Goal: Navigation & Orientation: Find specific page/section

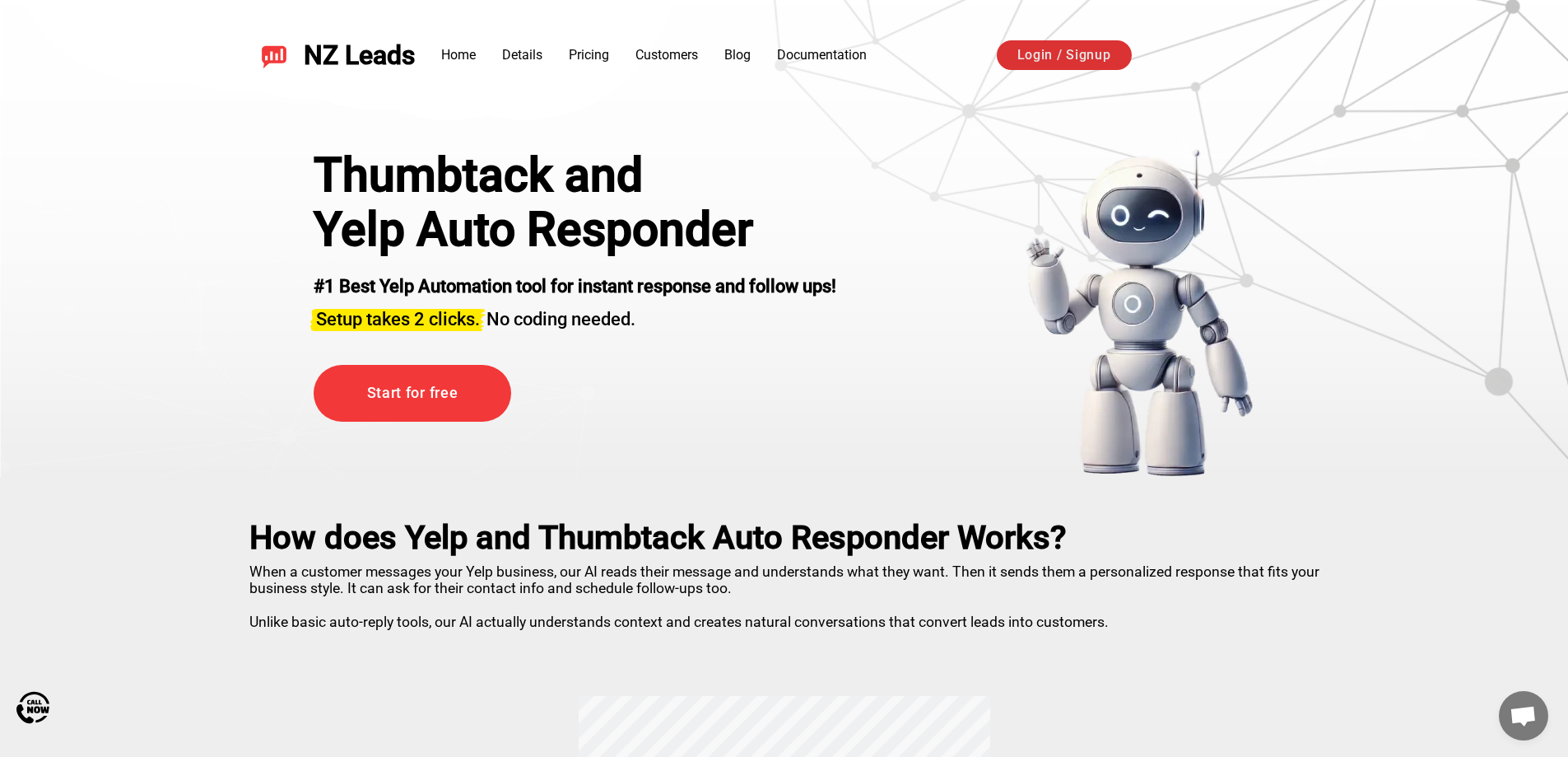
click at [1101, 60] on link "Login / Signup" at bounding box center [1065, 56] width 135 height 30
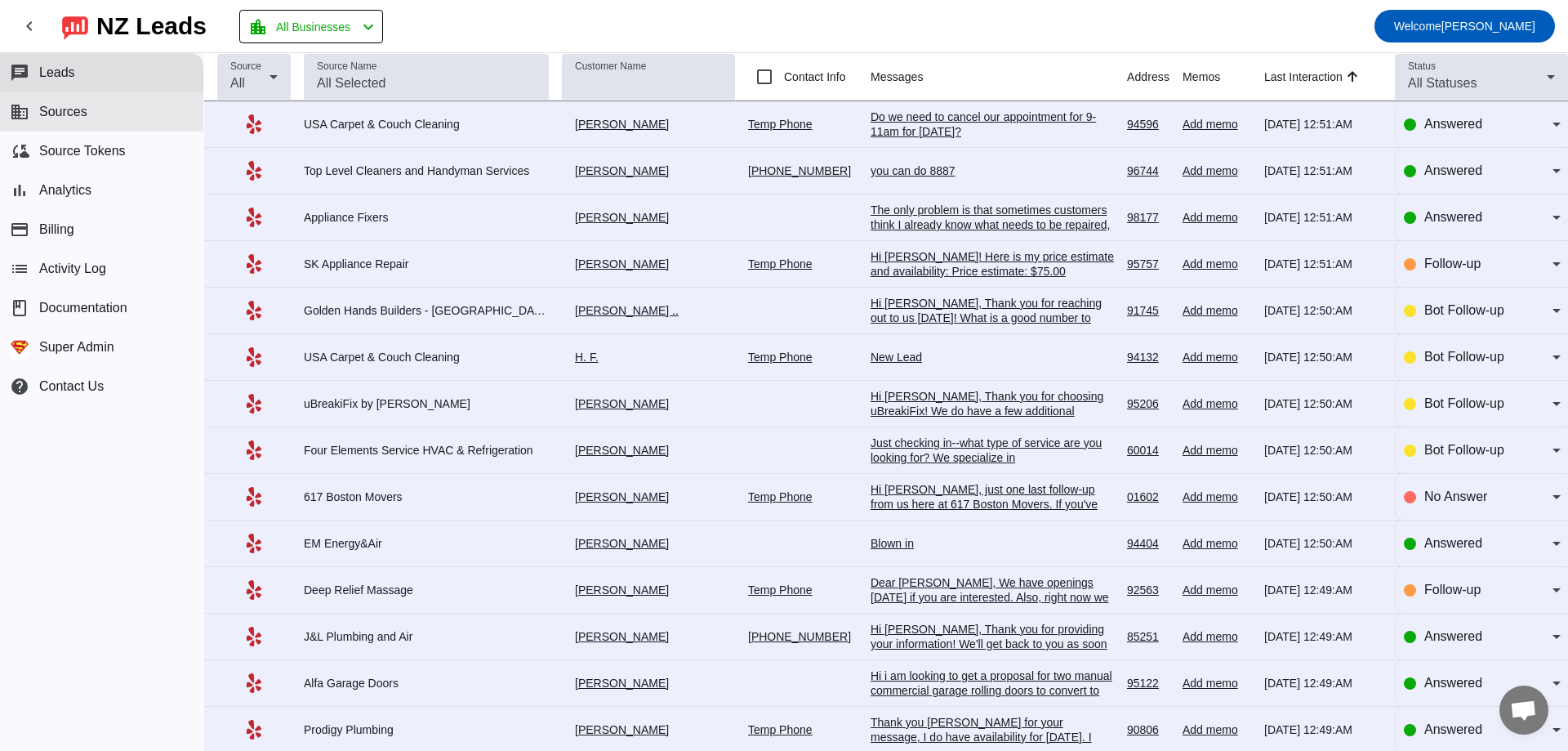
click at [80, 116] on span "Sources" at bounding box center [63, 111] width 48 height 15
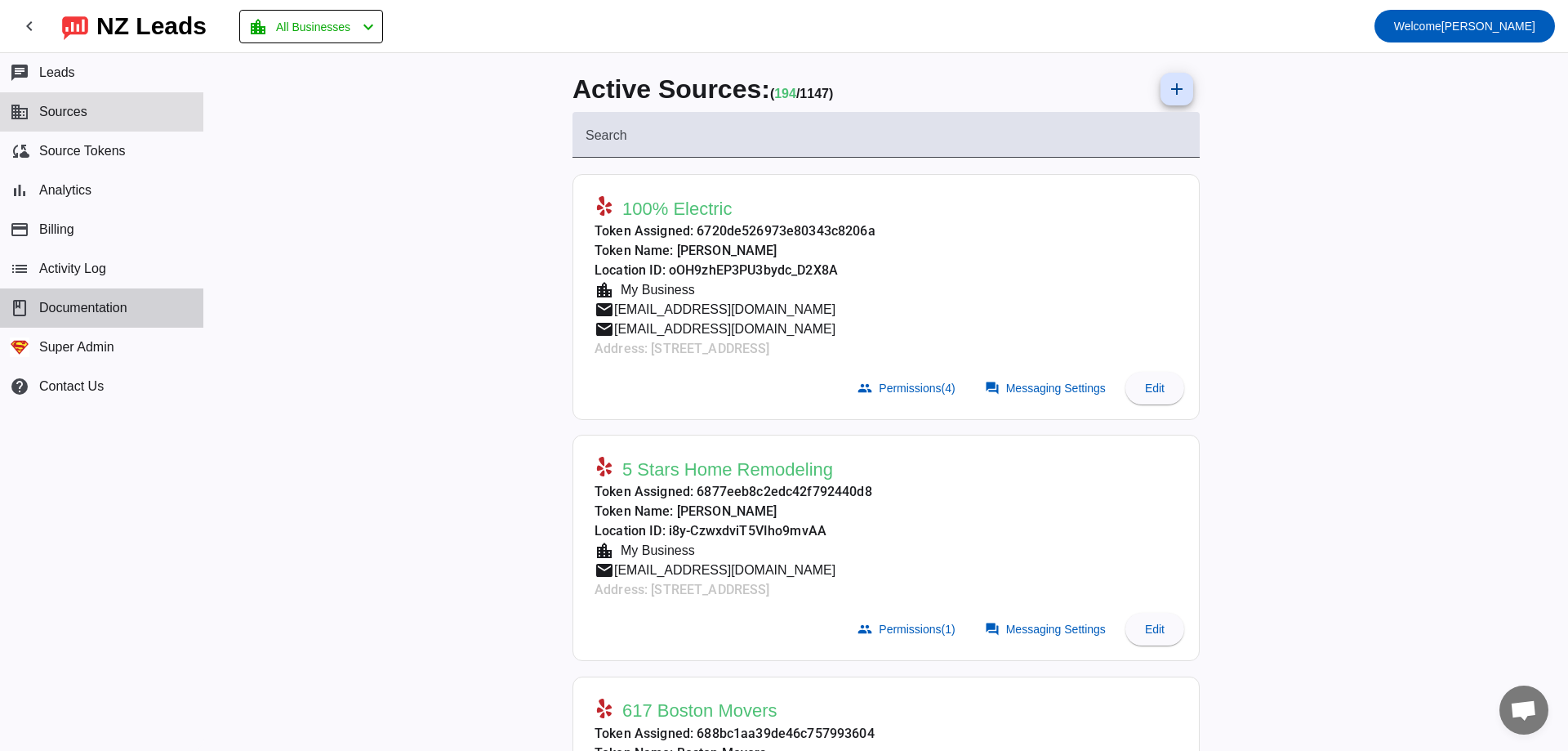
click at [98, 317] on button "book Documentation" at bounding box center [102, 308] width 203 height 39
click at [80, 269] on span "Activity Log" at bounding box center [73, 268] width 67 height 15
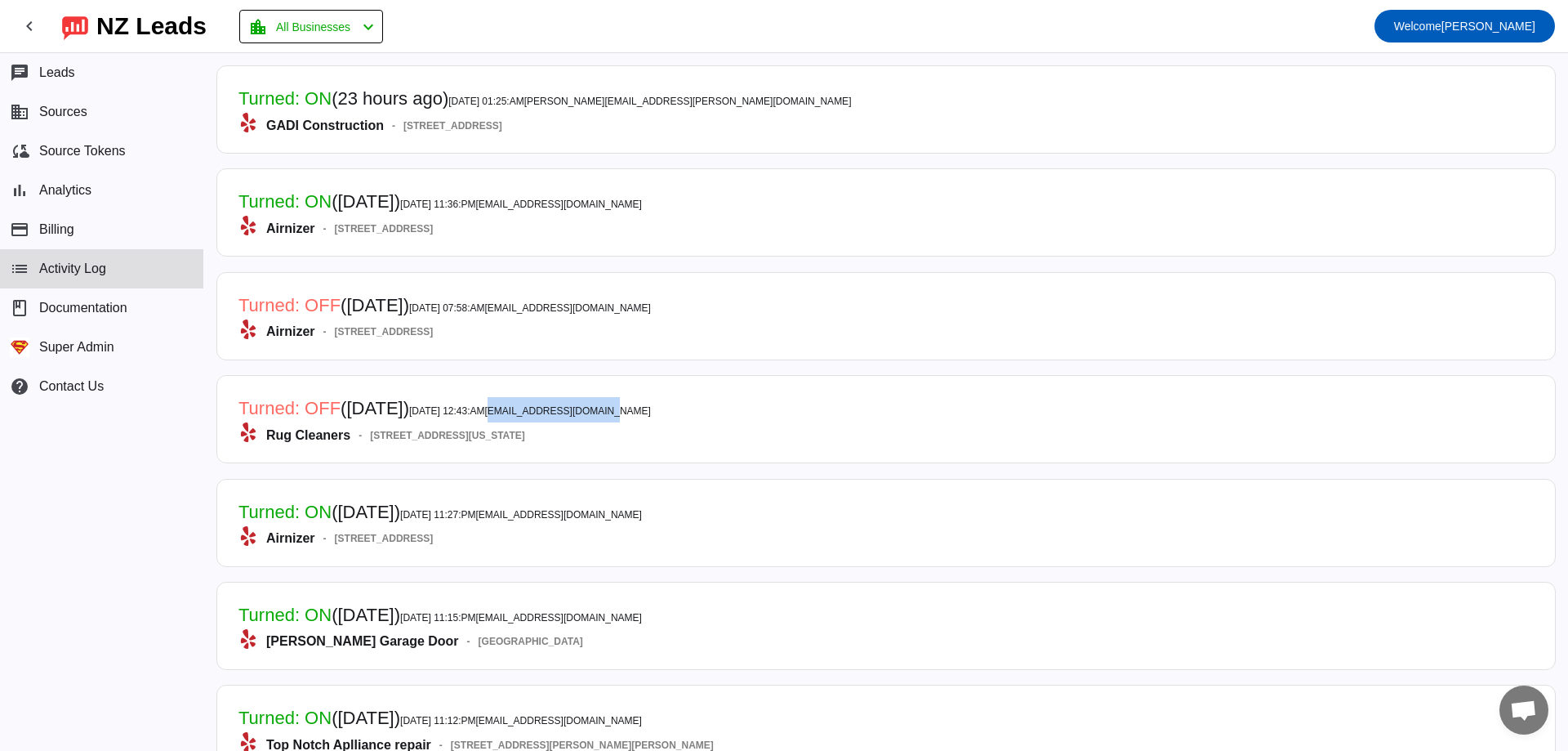
drag, startPoint x: 537, startPoint y: 406, endPoint x: 704, endPoint y: 407, distance: 167.0
click at [704, 407] on mat-card-header "Turned: OFF ([DATE]) [DATE] 12:43:AM [EMAIL_ADDRESS][DOMAIN_NAME] Rug Cleaners …" at bounding box center [886, 419] width 1322 height 70
copy span "[EMAIL_ADDRESS][DOMAIN_NAME]"
click at [1318, 37] on mat-toolbar-row "chevron_left [GEOGRAPHIC_DATA] Leads location_city All Businesses chevron_left …" at bounding box center [784, 26] width 1568 height 52
click at [122, 121] on button "business Sources" at bounding box center [102, 112] width 203 height 39
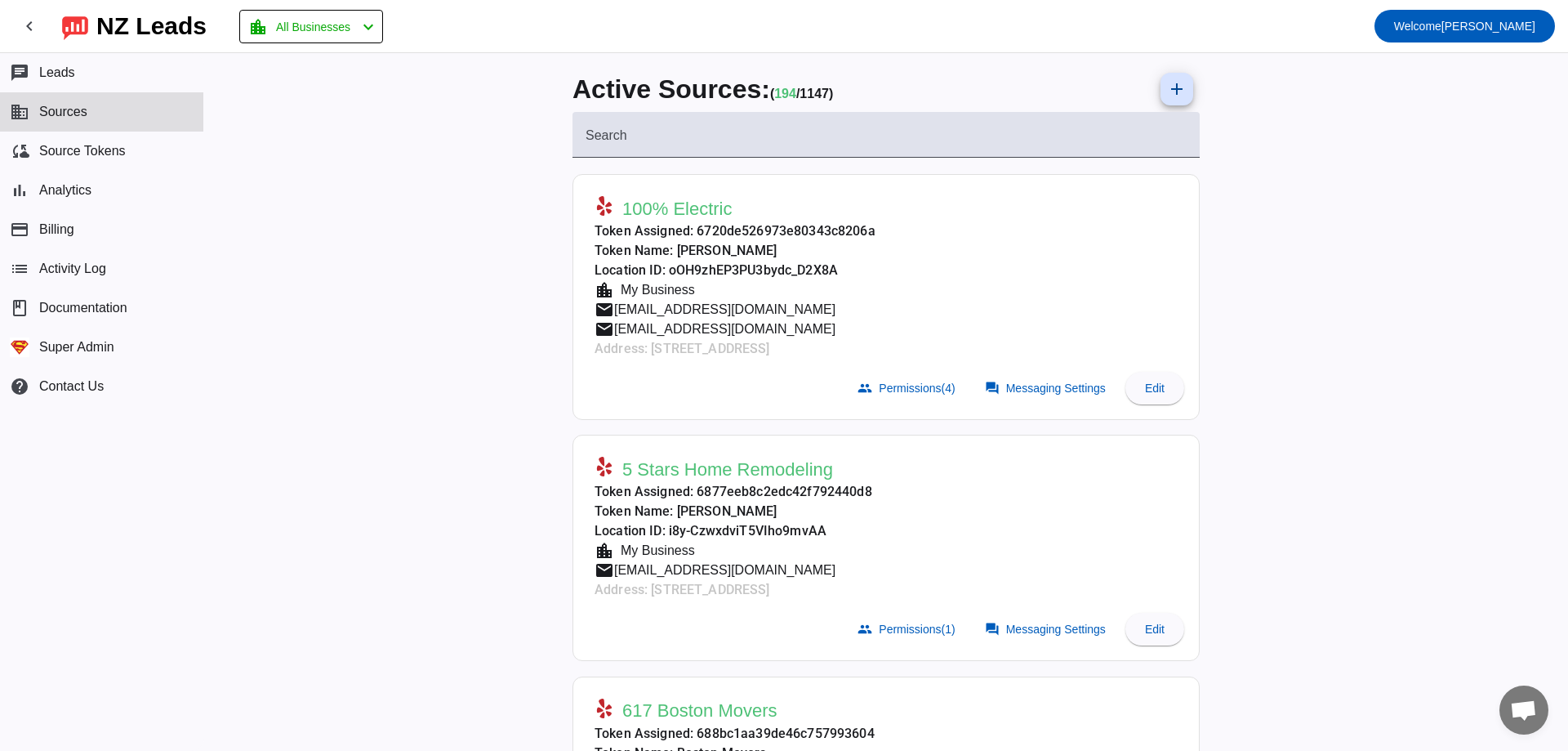
click at [790, 87] on span "194" at bounding box center [785, 94] width 22 height 14
click at [791, 100] on span "194" at bounding box center [785, 94] width 22 height 14
